Goal: Information Seeking & Learning: Understand process/instructions

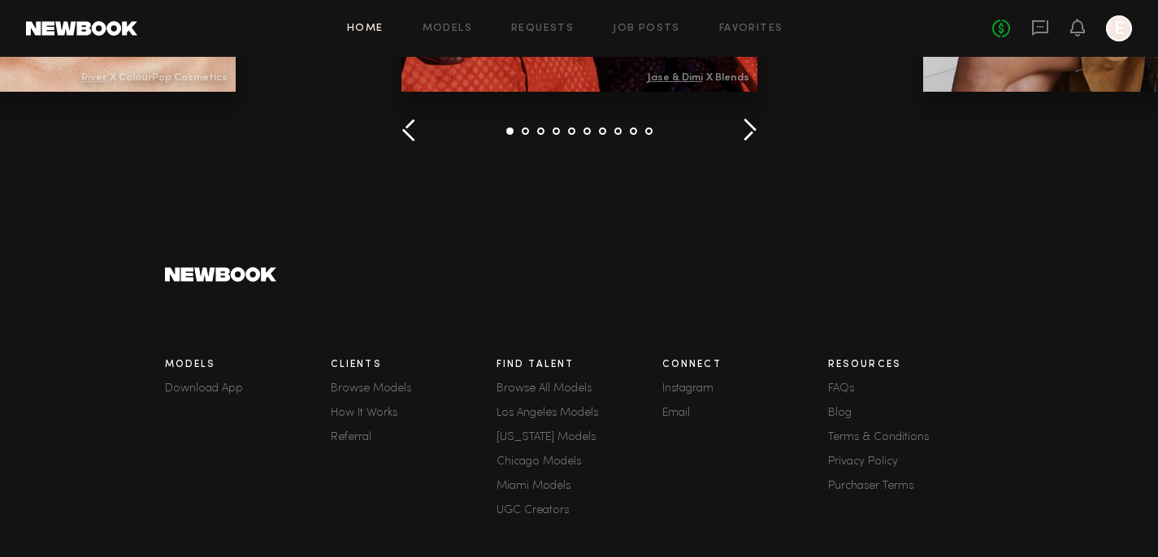
scroll to position [2399, 0]
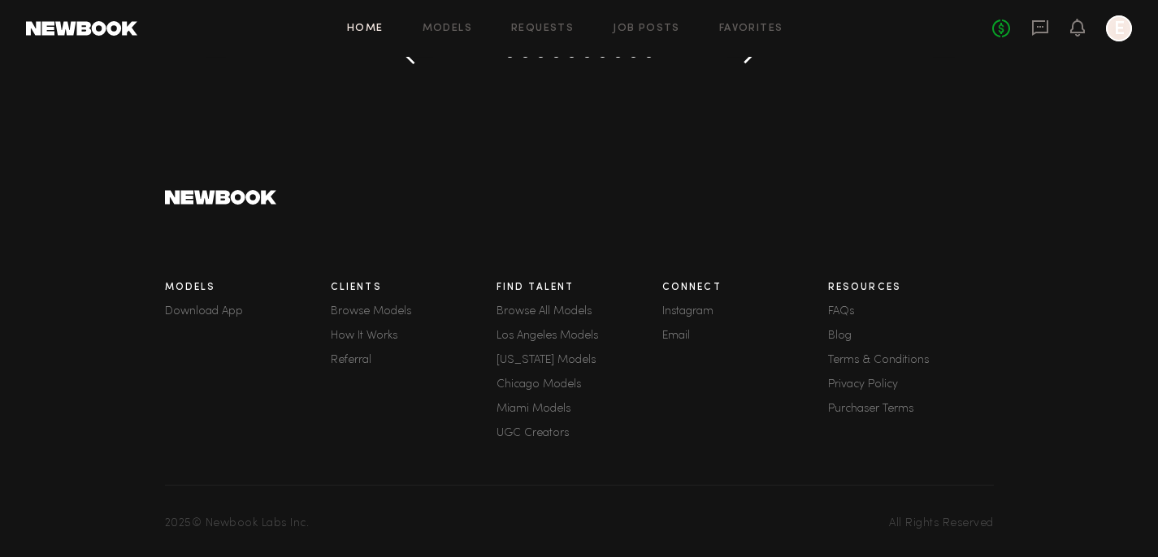
click at [840, 306] on link "FAQs" at bounding box center [911, 311] width 166 height 11
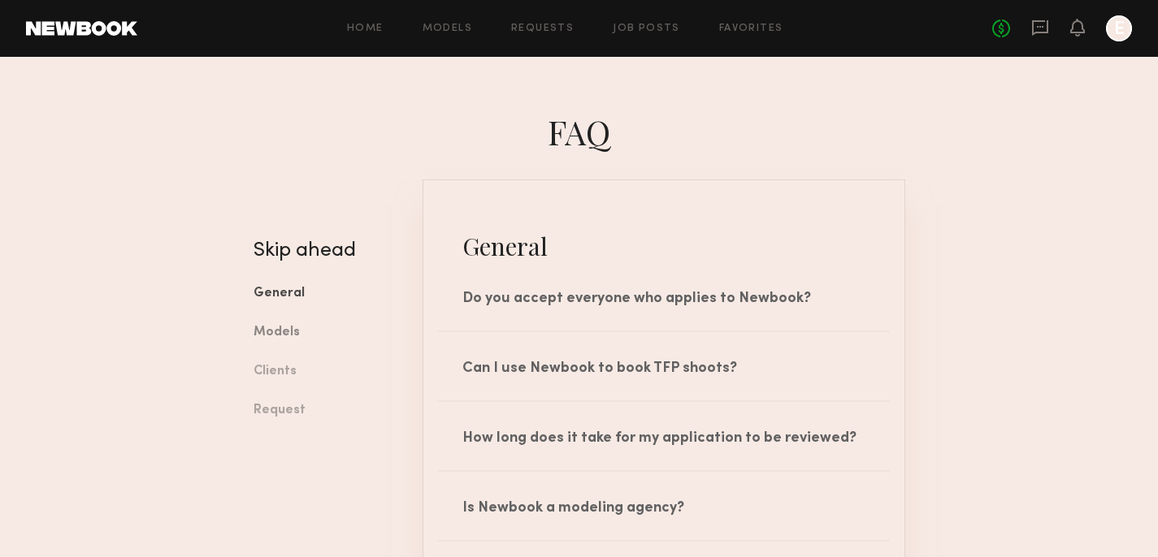
click at [272, 344] on link "Models" at bounding box center [325, 333] width 145 height 39
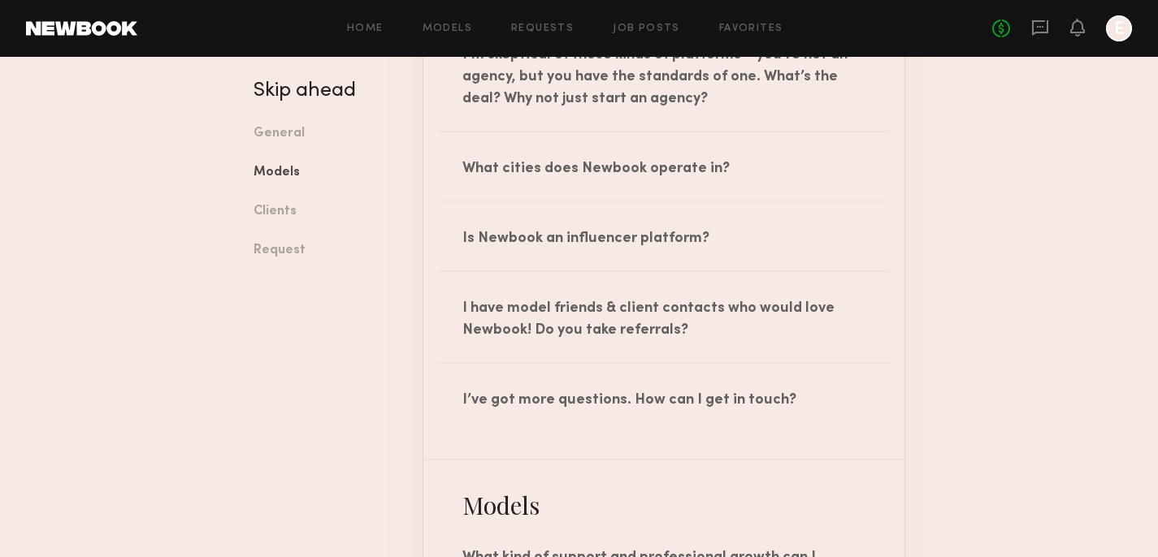
scroll to position [932, 0]
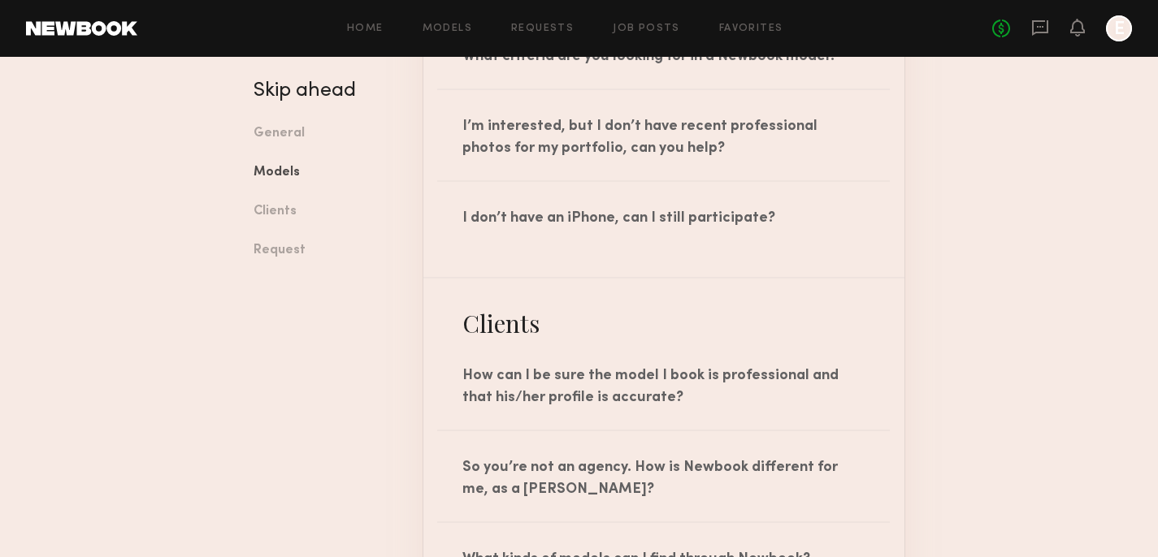
scroll to position [1517, 0]
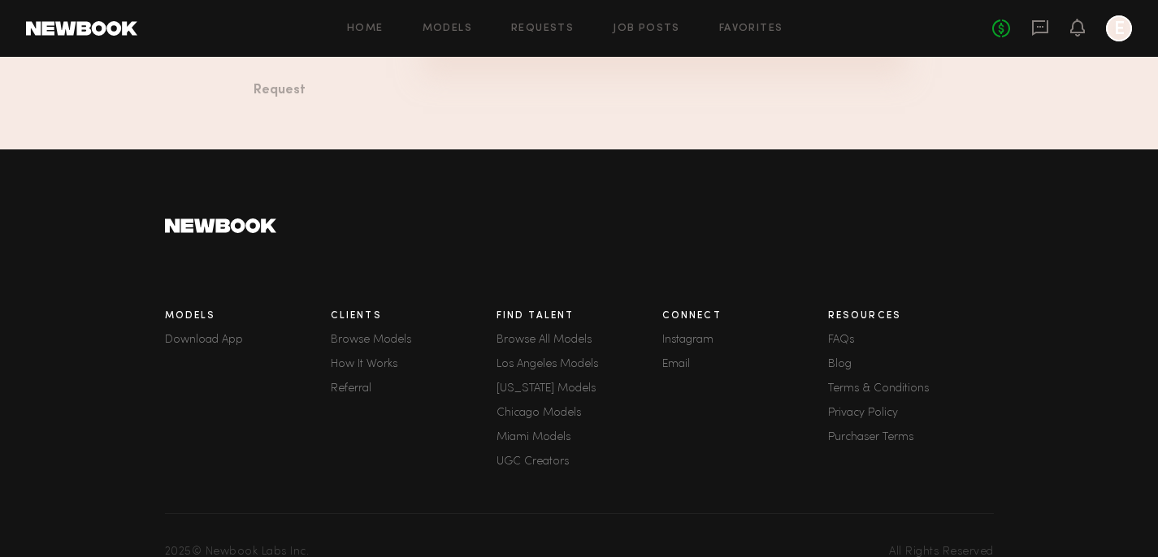
scroll to position [3023, 0]
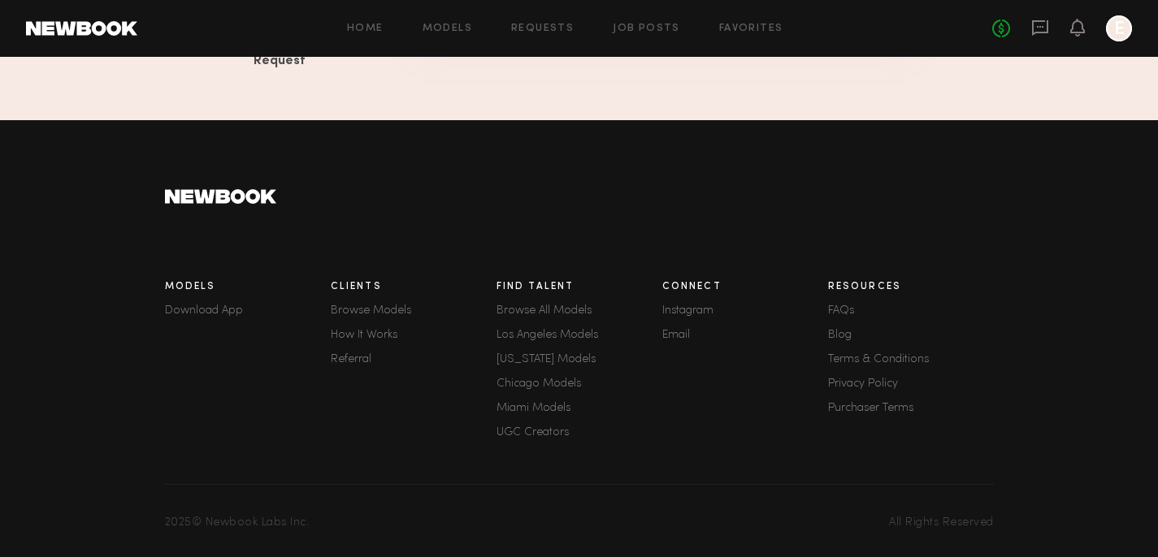
click at [885, 357] on link "Terms & Conditions" at bounding box center [911, 359] width 166 height 11
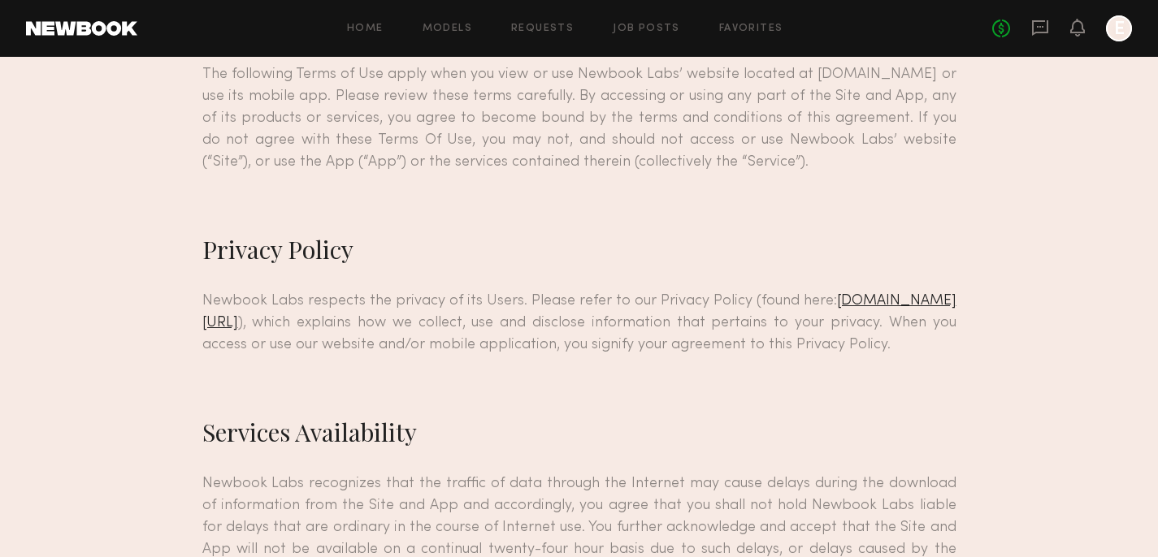
scroll to position [446, 0]
